Goal: Task Accomplishment & Management: Manage account settings

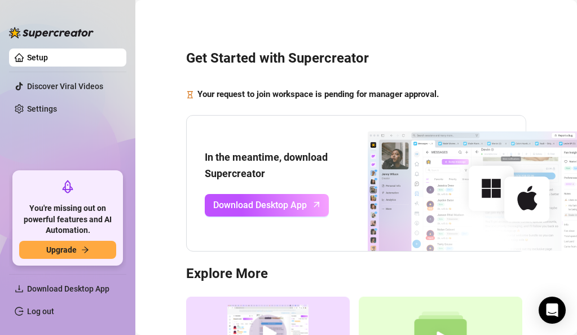
click at [48, 58] on link "Setup" at bounding box center [37, 57] width 21 height 9
click at [57, 113] on link "Settings" at bounding box center [42, 108] width 30 height 9
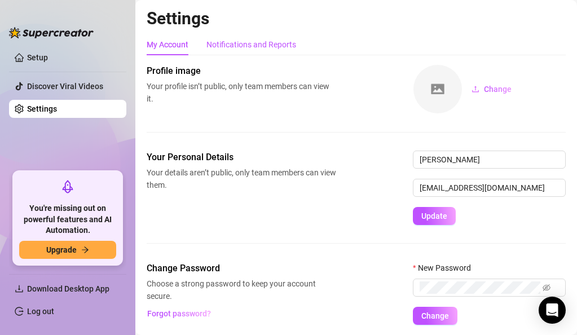
click at [241, 46] on div "Notifications and Reports" at bounding box center [251, 44] width 90 height 12
